Goal: Information Seeking & Learning: Learn about a topic

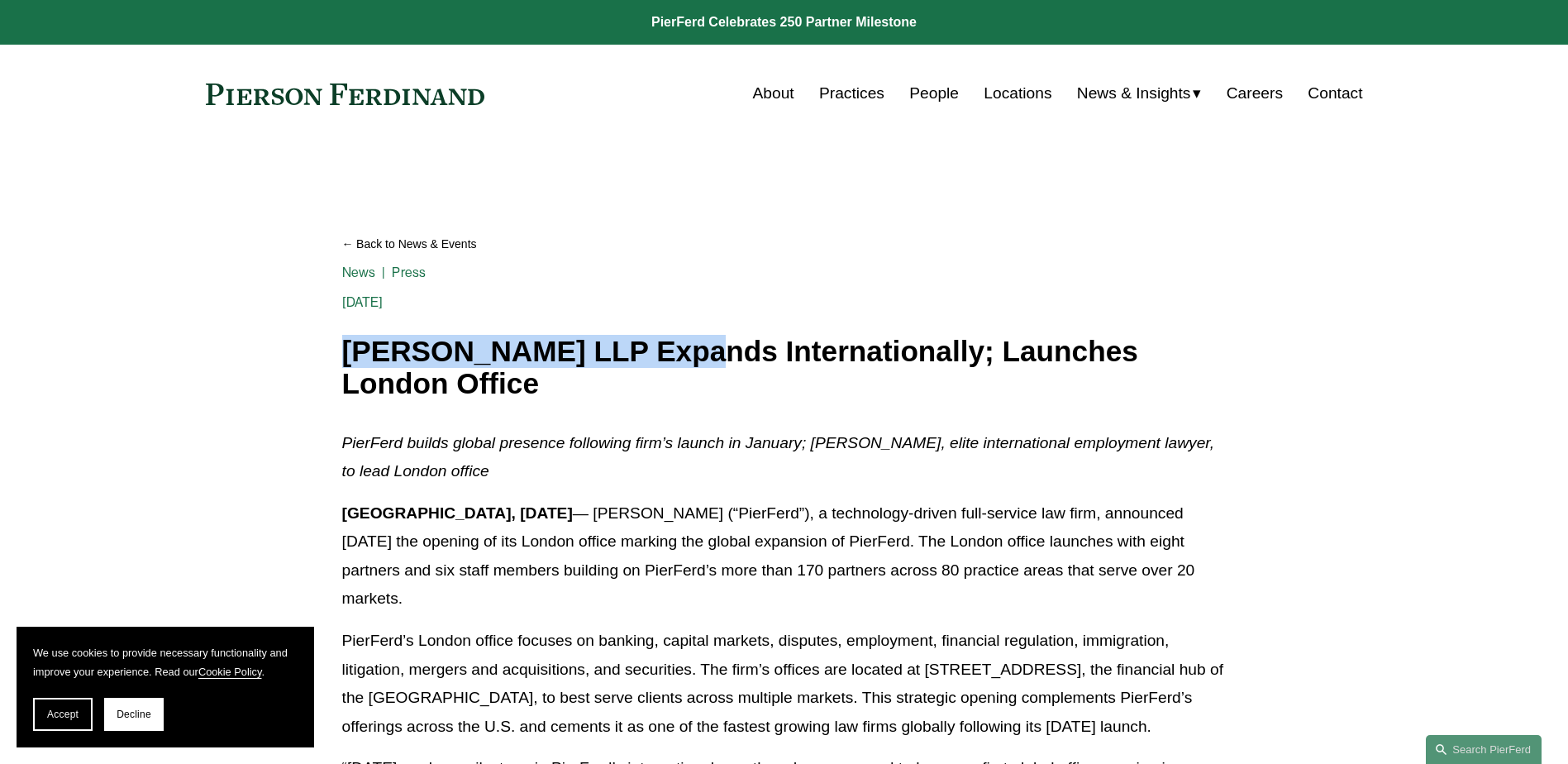
drag, startPoint x: 352, startPoint y: 349, endPoint x: 669, endPoint y: 351, distance: 317.0
click at [669, 351] on h1 "[PERSON_NAME] LLP Expands Internationally; Launches London Office" at bounding box center [784, 367] width 884 height 64
copy h1 "[PERSON_NAME] LLP"
click at [769, 87] on link "About" at bounding box center [773, 94] width 41 height 32
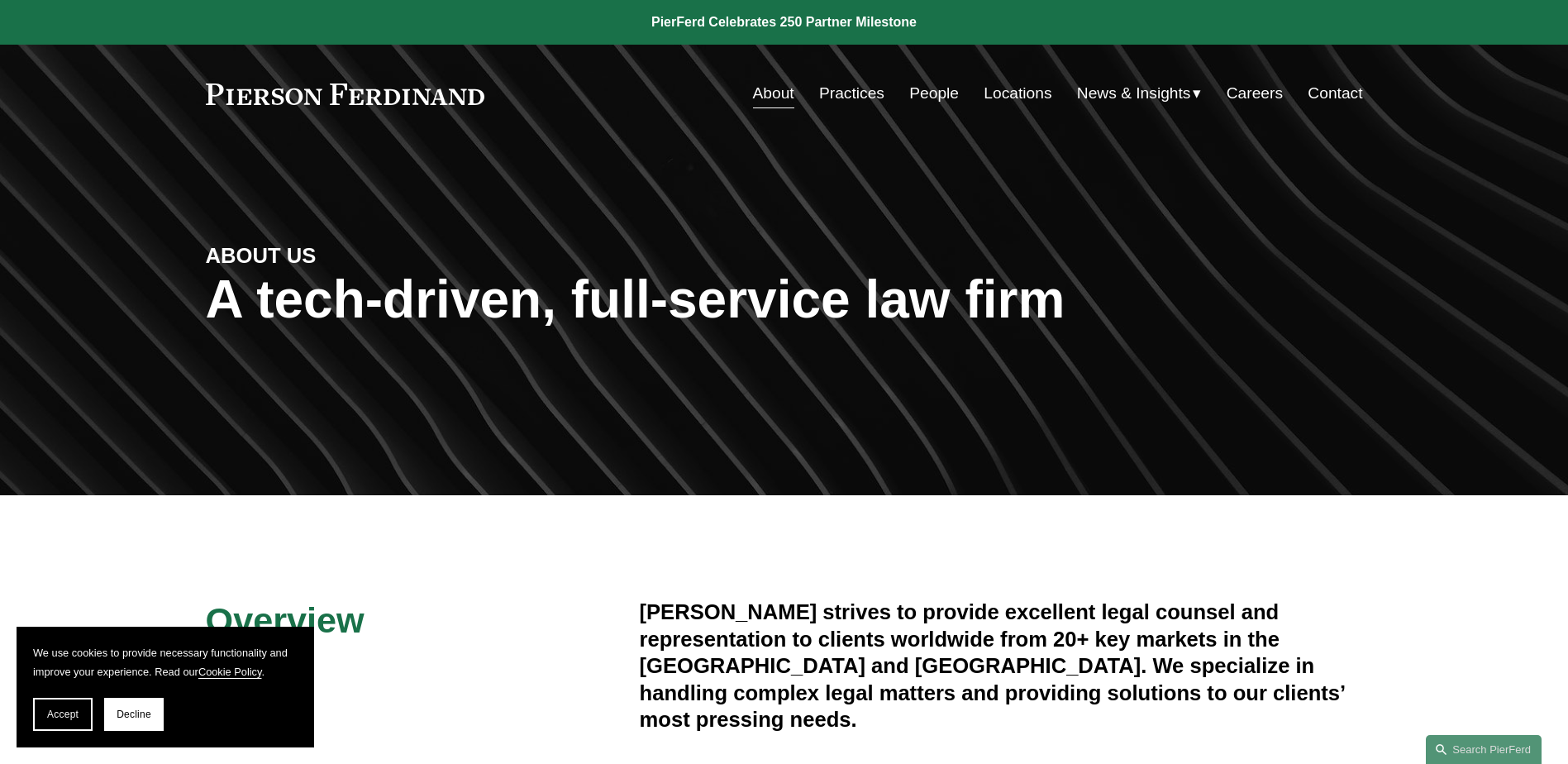
scroll to position [83, 0]
